Goal: Task Accomplishment & Management: Use online tool/utility

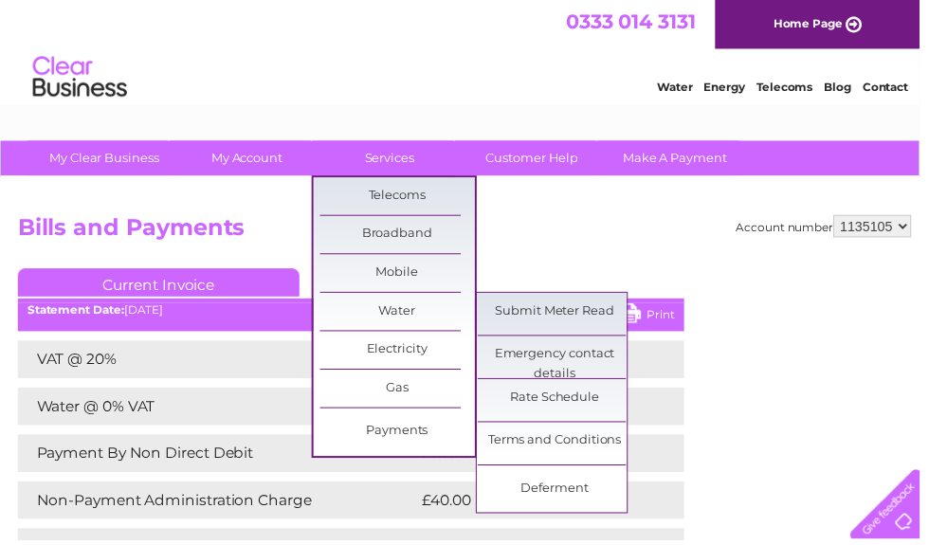
click at [591, 319] on link "Submit Meter Read" at bounding box center [561, 315] width 156 height 38
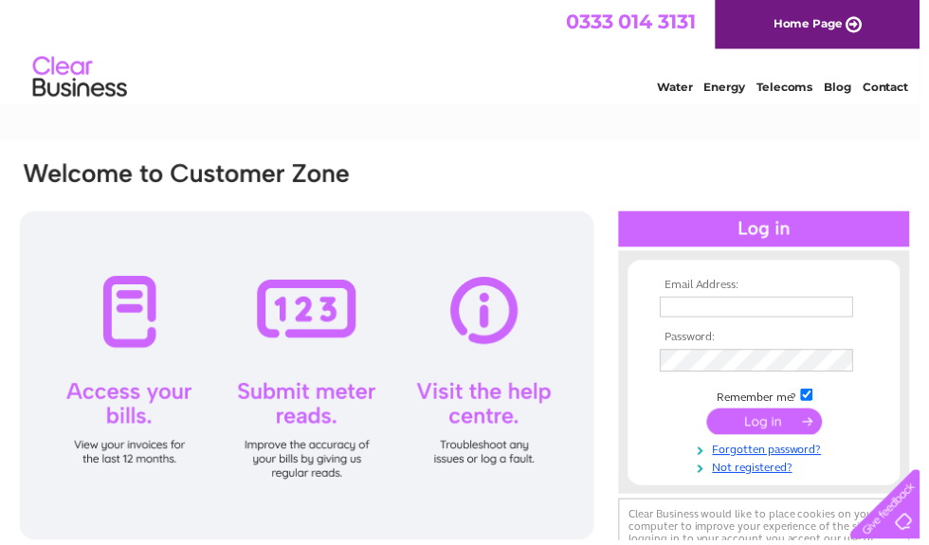
click at [708, 312] on input "text" at bounding box center [764, 310] width 195 height 21
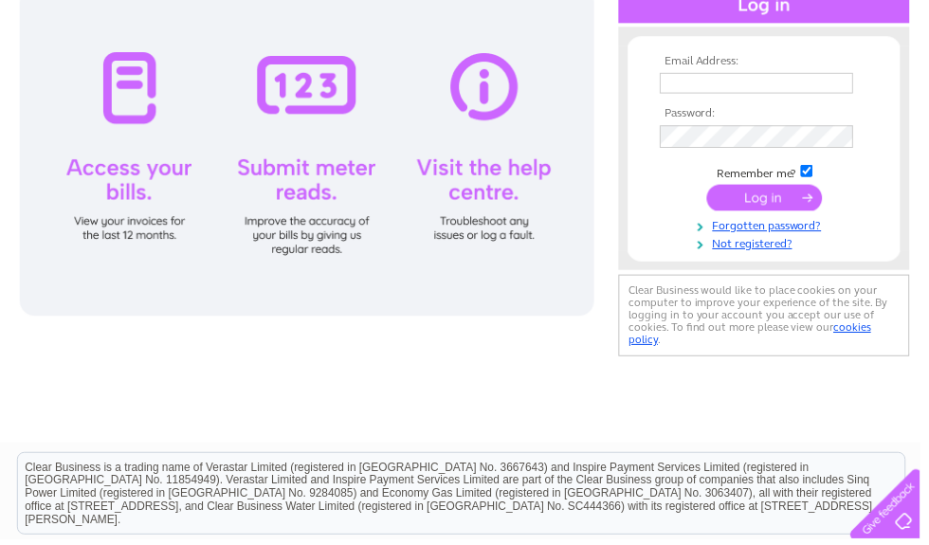
type input "enquiries@barrhill-farm-holidays.co.uk"
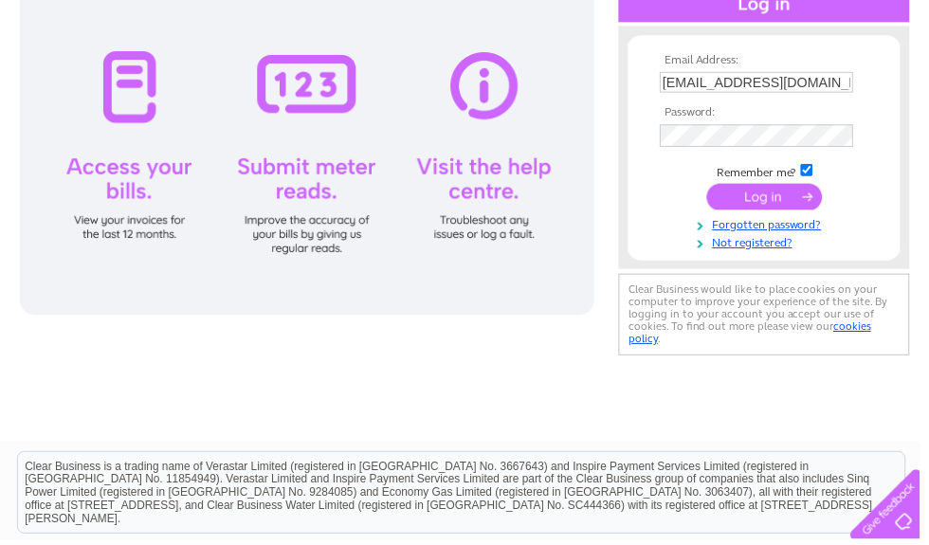
click at [781, 211] on input "submit" at bounding box center [772, 199] width 117 height 27
click at [765, 205] on input "submit" at bounding box center [772, 199] width 117 height 27
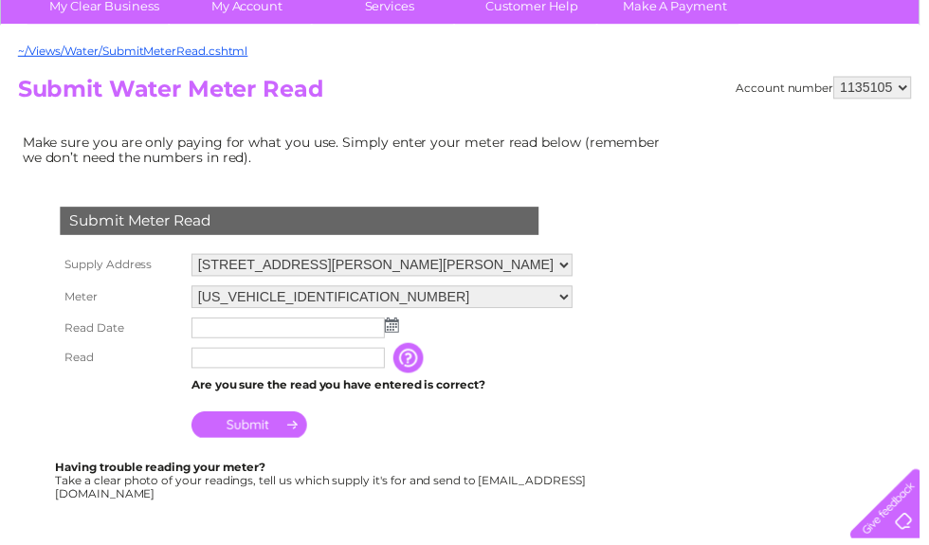
scroll to position [153, 0]
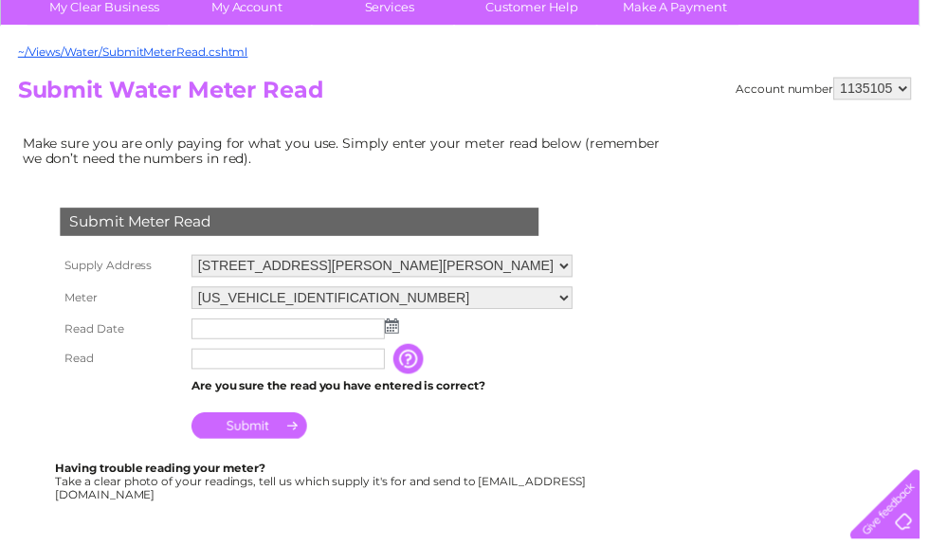
click at [392, 329] on img at bounding box center [396, 329] width 14 height 15
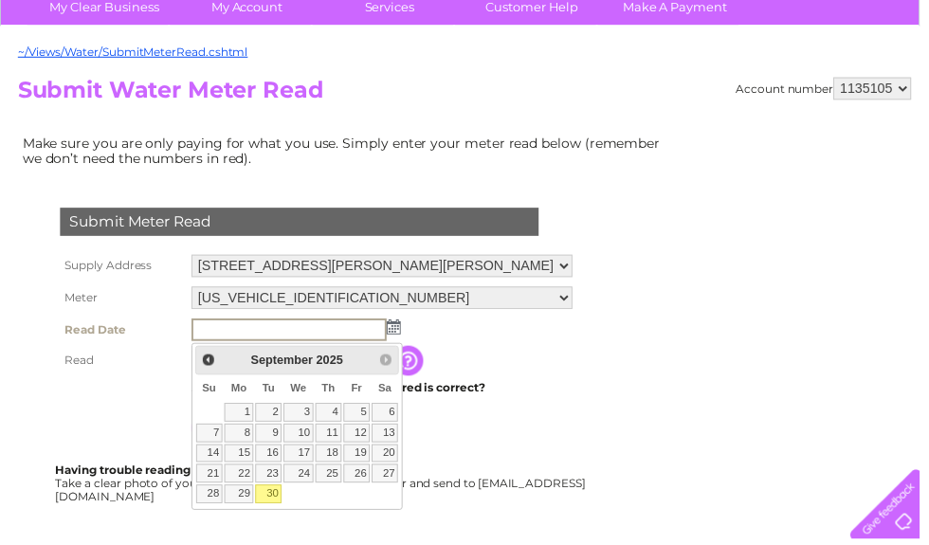
click at [278, 495] on link "30" at bounding box center [271, 498] width 27 height 19
type input "2025/09/30"
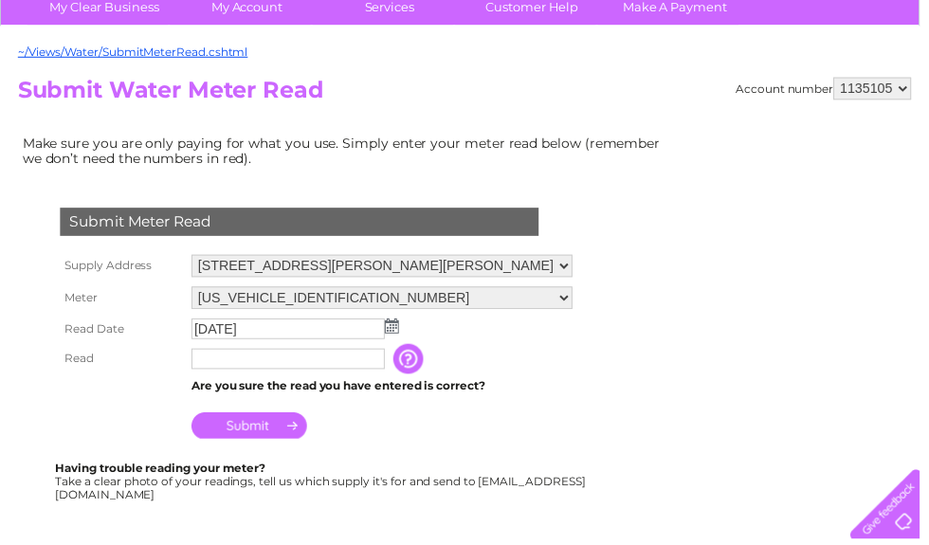
click at [230, 371] on input "text" at bounding box center [290, 362] width 195 height 21
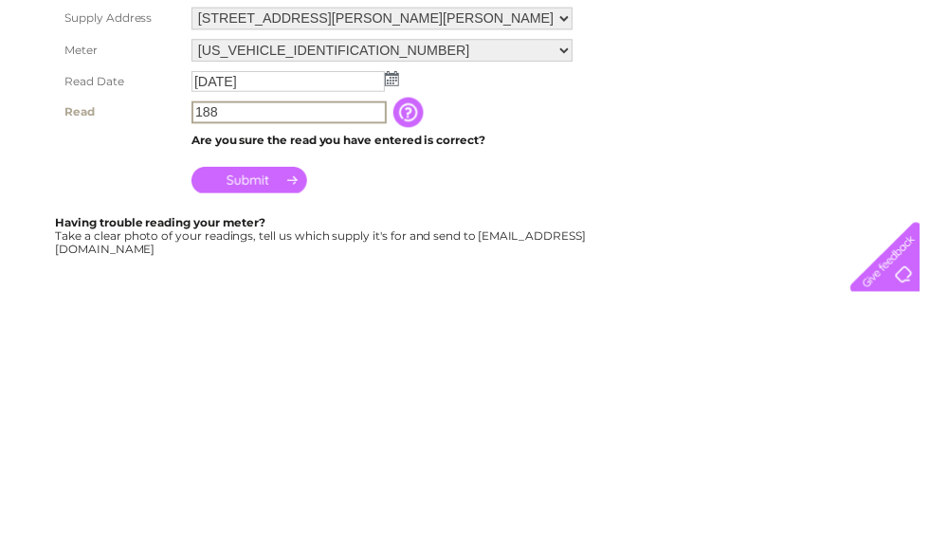
type input "188"
click at [265, 418] on input "Submit" at bounding box center [251, 431] width 117 height 27
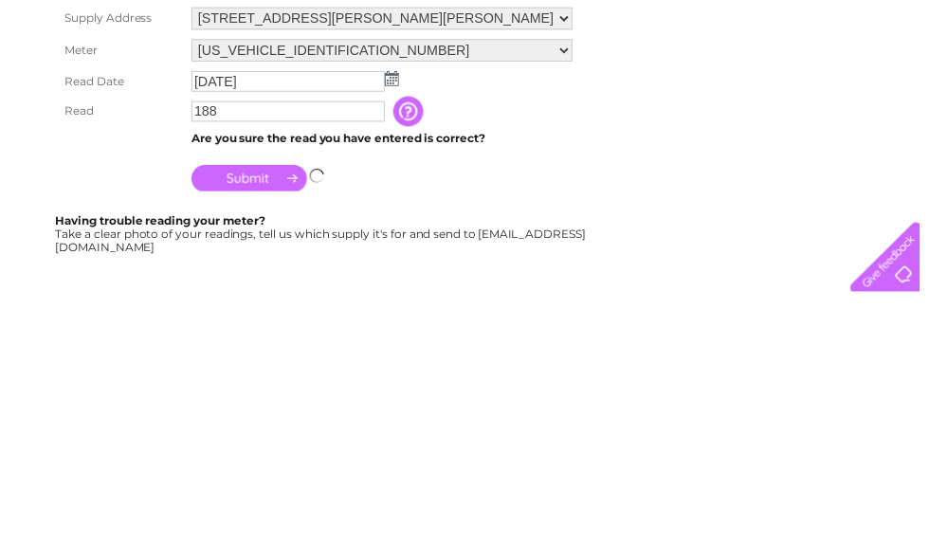
scroll to position [402, 0]
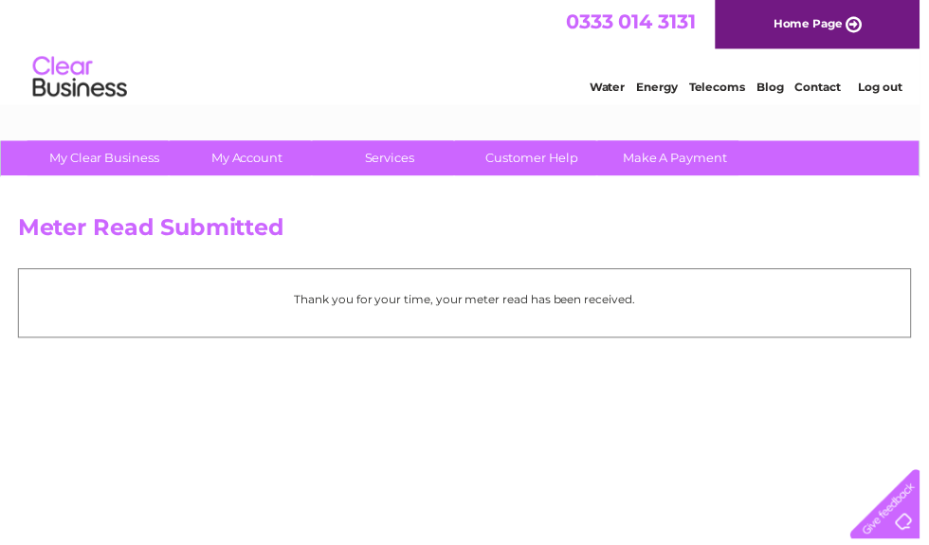
click at [887, 85] on link "Log out" at bounding box center [889, 88] width 45 height 14
